Goal: Check status: Check status

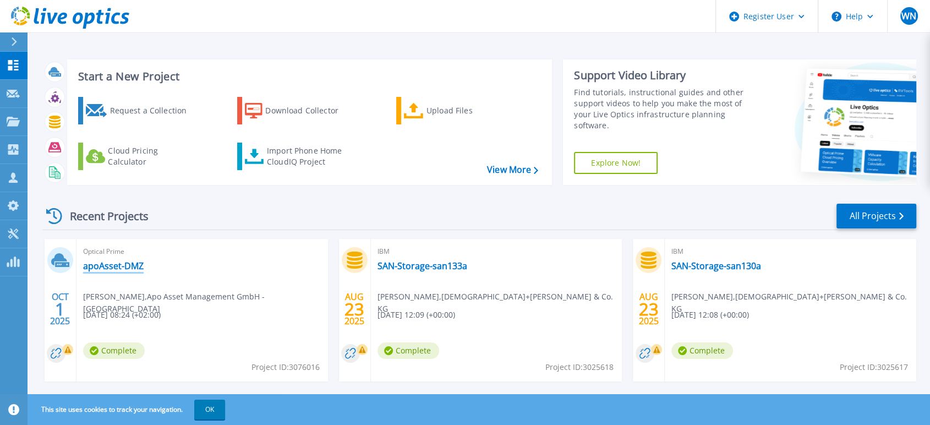
click at [125, 261] on link "apoAsset-DMZ" at bounding box center [113, 265] width 61 height 11
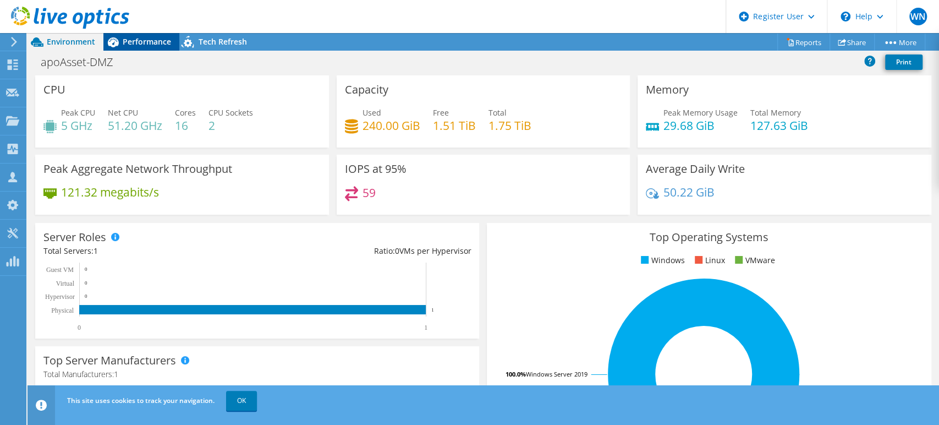
click at [149, 43] on span "Performance" at bounding box center [147, 41] width 48 height 10
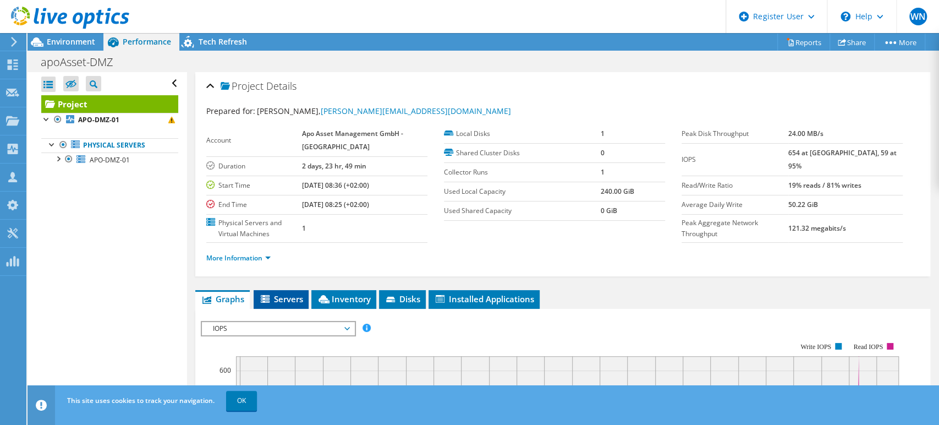
click at [287, 298] on span "Servers" at bounding box center [281, 298] width 44 height 11
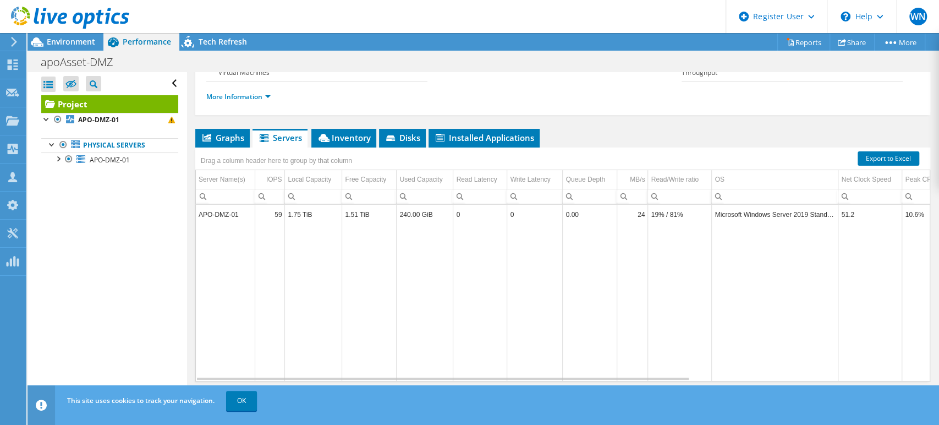
scroll to position [180, 0]
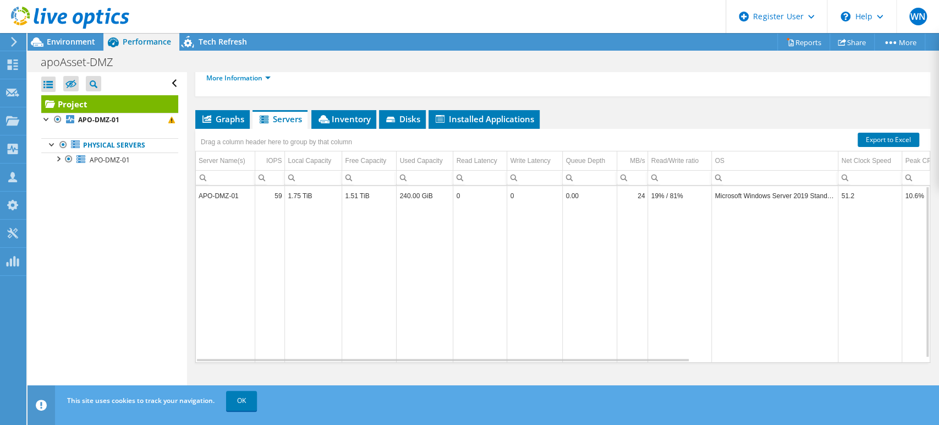
drag, startPoint x: 530, startPoint y: 352, endPoint x: 614, endPoint y: 342, distance: 84.1
click at [648, 329] on tr "Data grid" at bounding box center [727, 283] width 1062 height 156
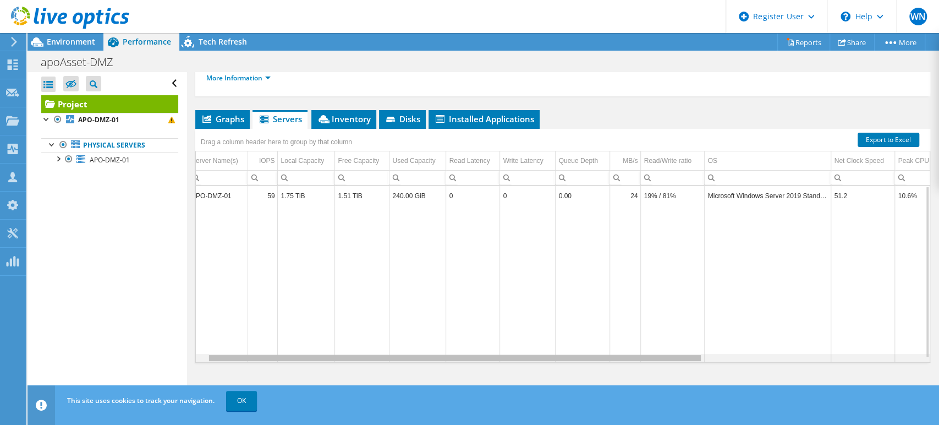
scroll to position [0, 0]
drag, startPoint x: 595, startPoint y: 355, endPoint x: 615, endPoint y: 376, distance: 28.0
click at [615, 376] on body "WN Dell User [PERSON_NAME] [PERSON_NAME][EMAIL_ADDRESS][PERSON_NAME][DOMAIN_NAM…" at bounding box center [469, 212] width 939 height 425
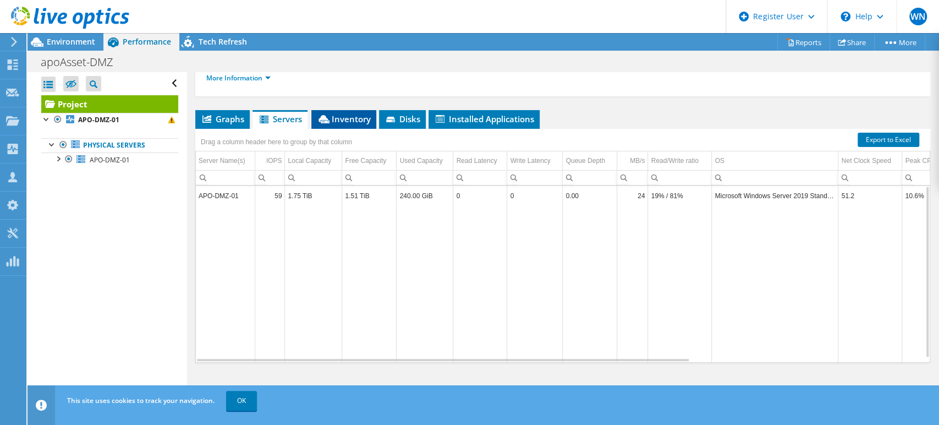
click at [341, 110] on li "Inventory" at bounding box center [343, 119] width 65 height 19
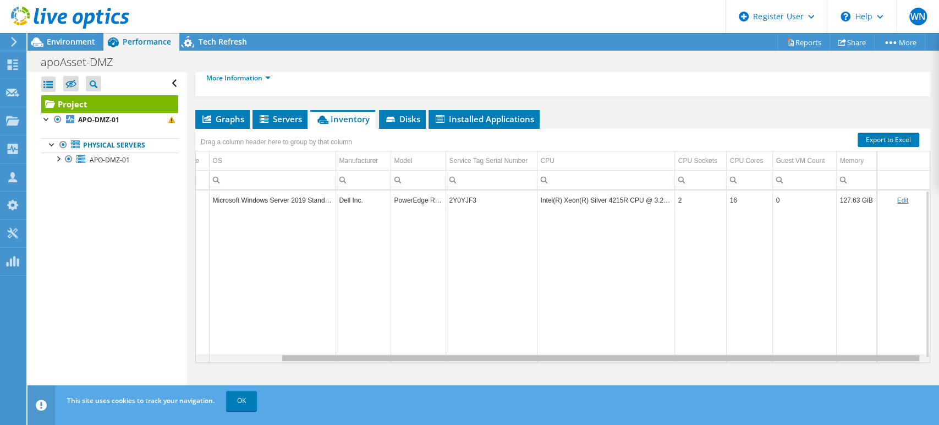
drag, startPoint x: 644, startPoint y: 355, endPoint x: 791, endPoint y: 368, distance: 147.4
click at [791, 368] on body "WN Dell User [PERSON_NAME] [PERSON_NAME][EMAIL_ADDRESS][PERSON_NAME][DOMAIN_NAM…" at bounding box center [469, 212] width 939 height 425
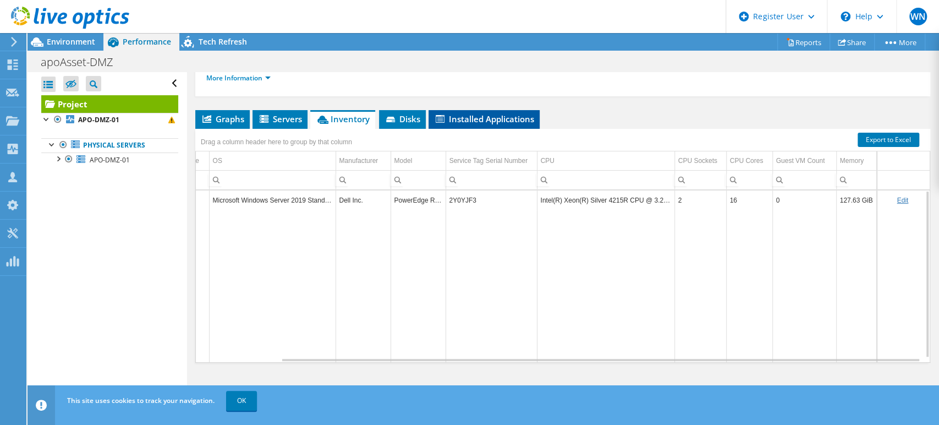
click at [479, 116] on span "Installed Applications" at bounding box center [484, 118] width 100 height 11
